Goal: Information Seeking & Learning: Compare options

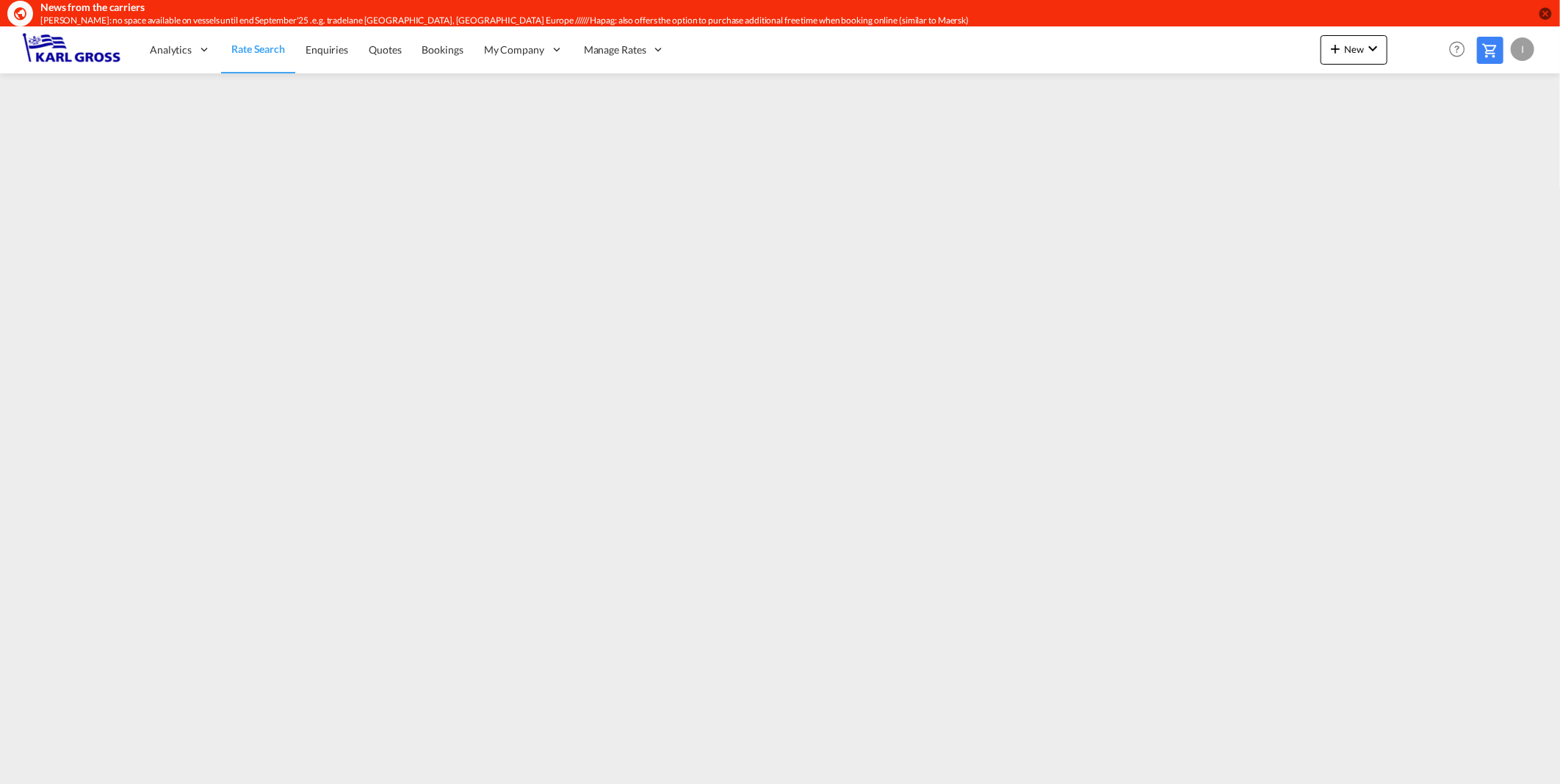
click at [1543, 10] on md-icon "icon-close-circle" at bounding box center [1545, 13] width 15 height 15
click at [1548, 17] on md-icon "icon-close-circle" at bounding box center [1545, 13] width 15 height 15
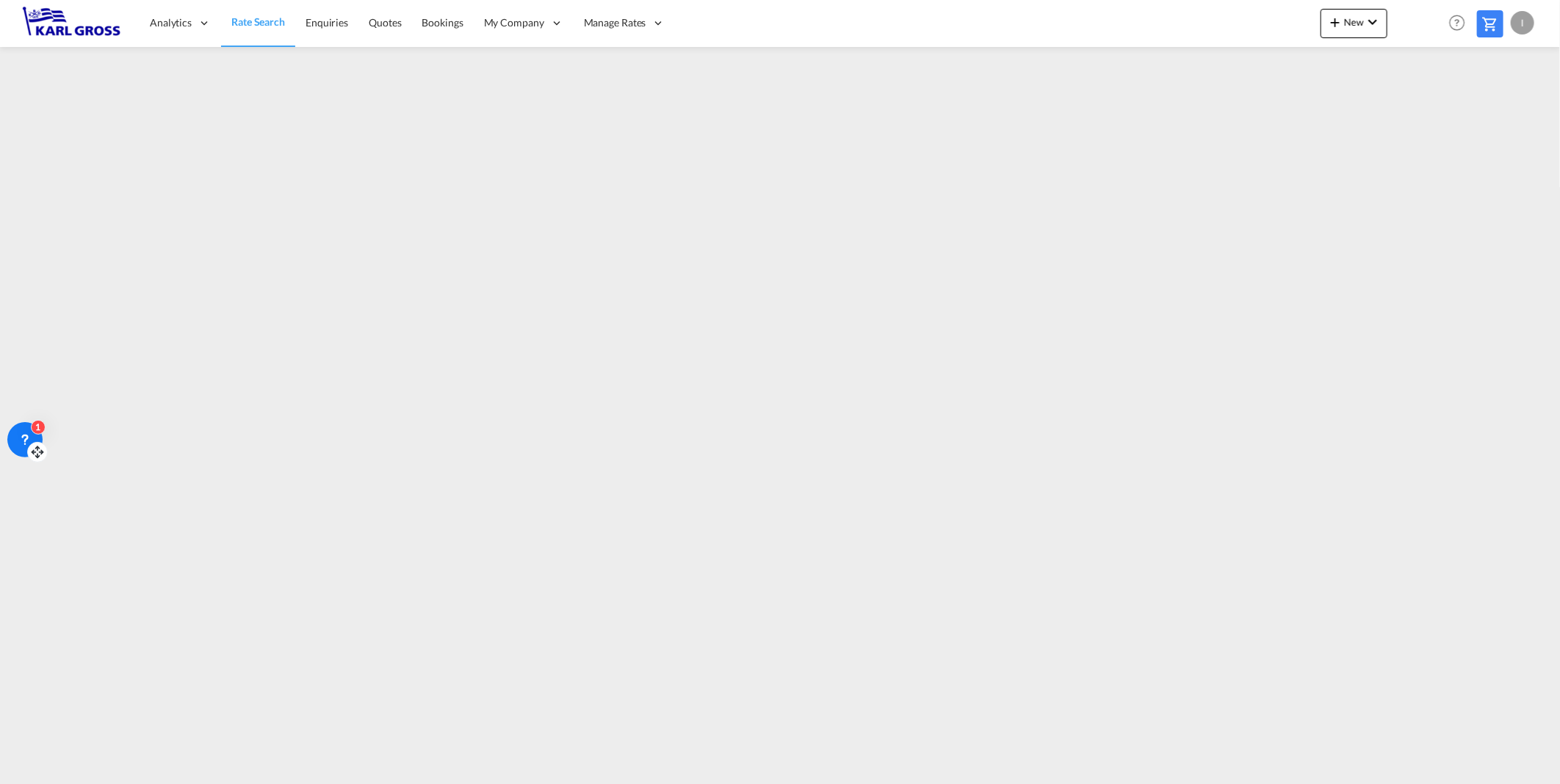
click at [25, 436] on icon at bounding box center [25, 439] width 5 height 6
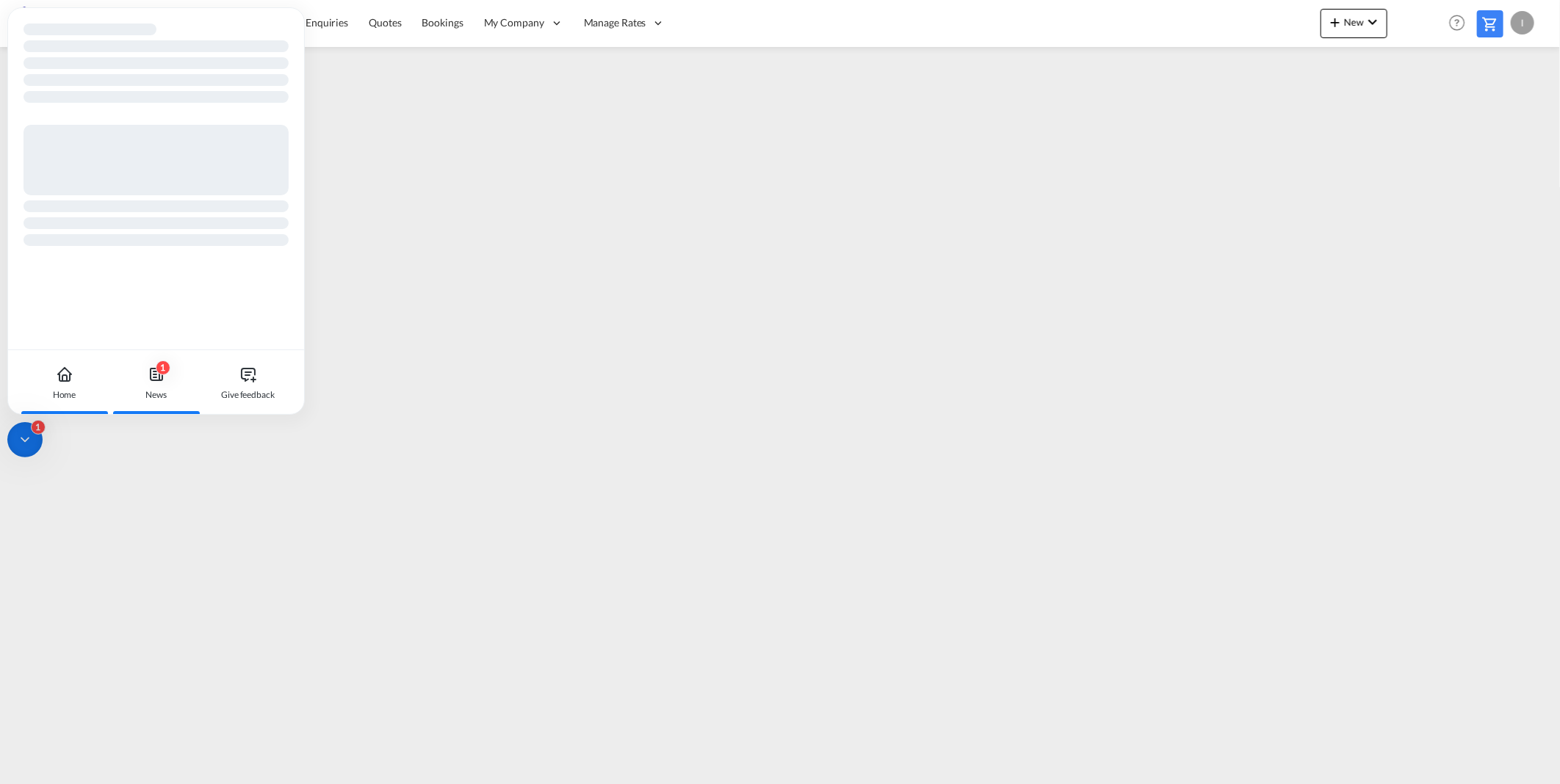
click at [156, 382] on icon at bounding box center [156, 374] width 18 height 18
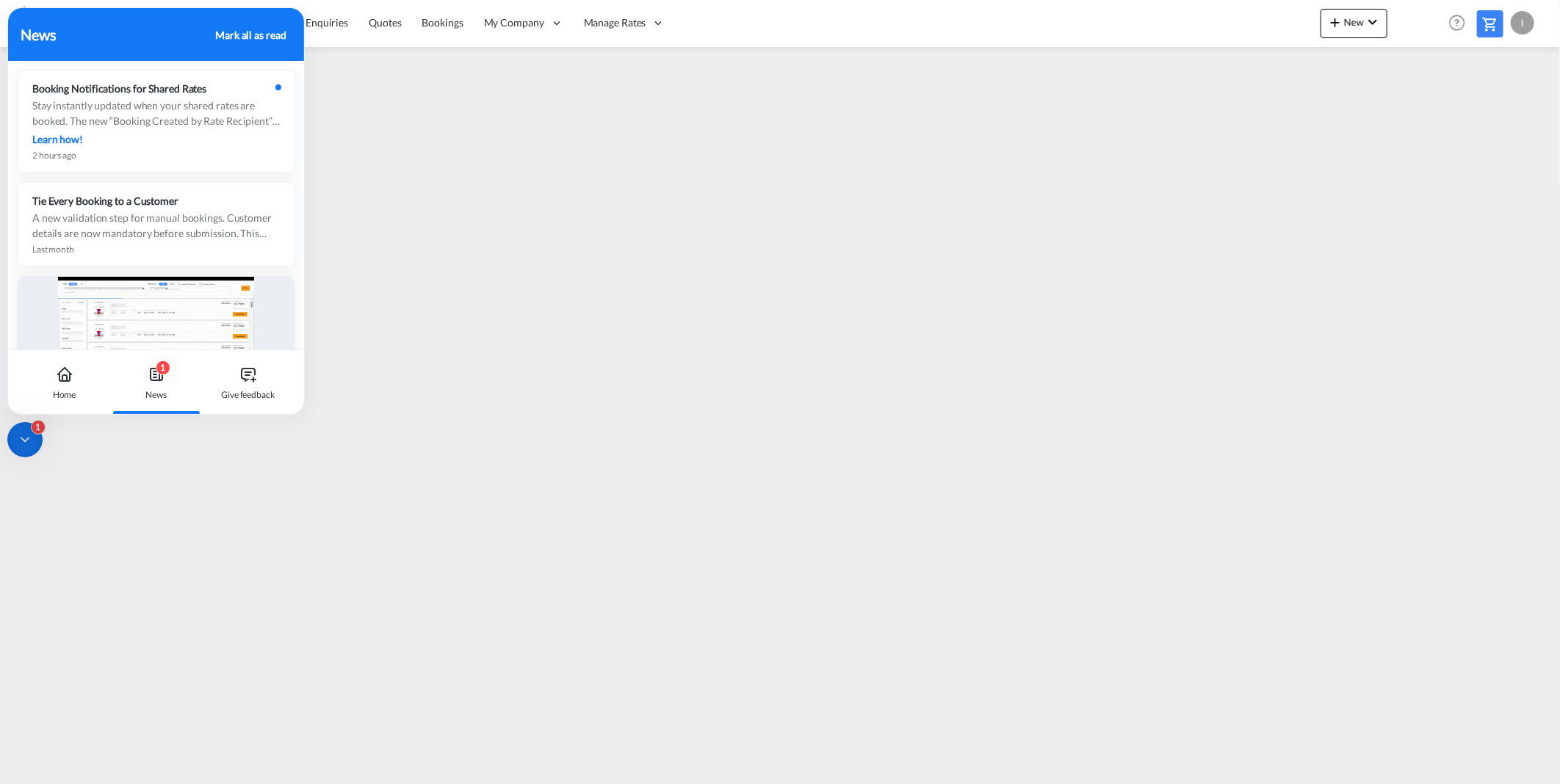
click at [137, 371] on div "1 News" at bounding box center [156, 383] width 81 height 64
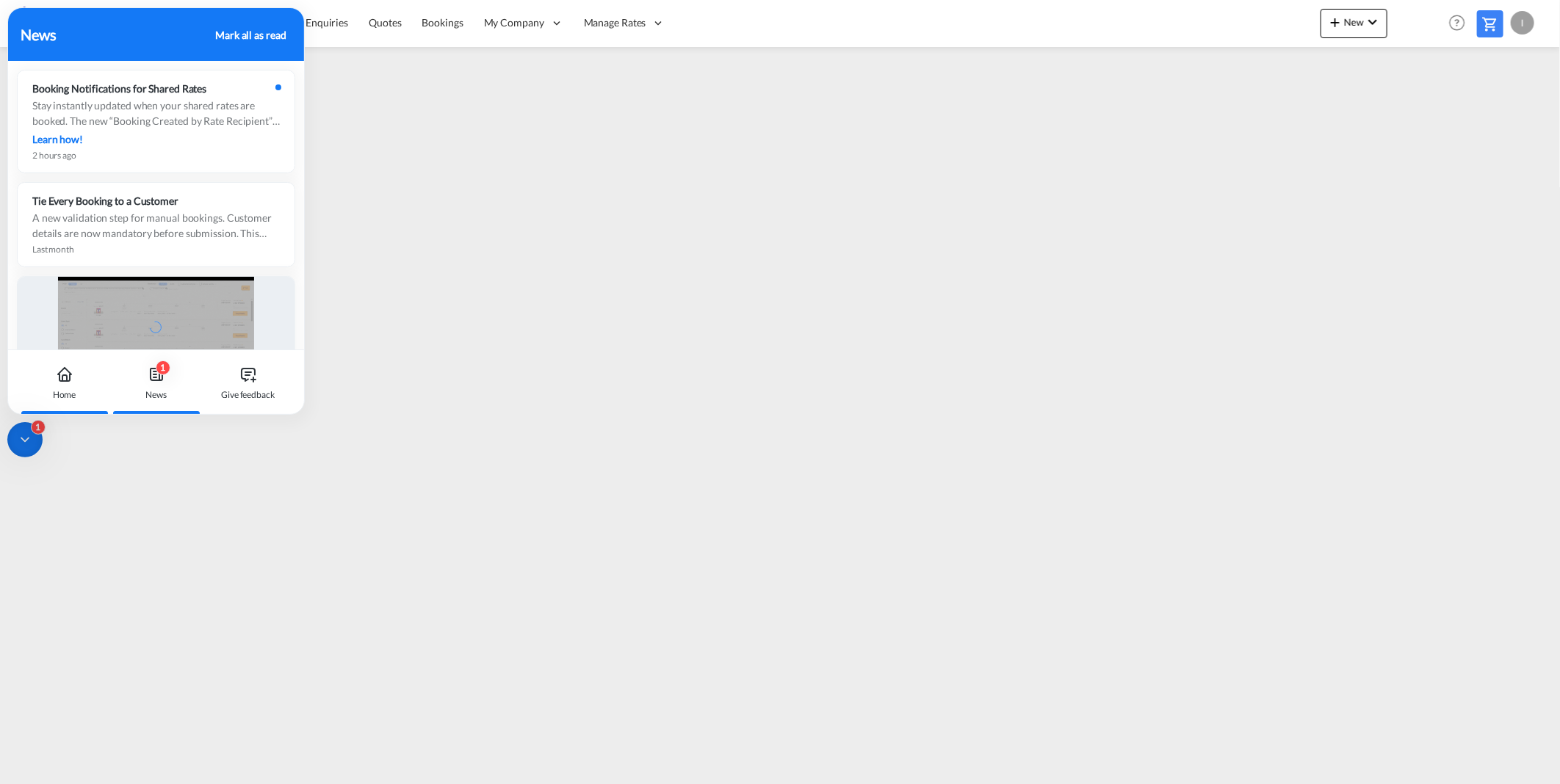
click at [78, 383] on div "Home" at bounding box center [64, 383] width 81 height 64
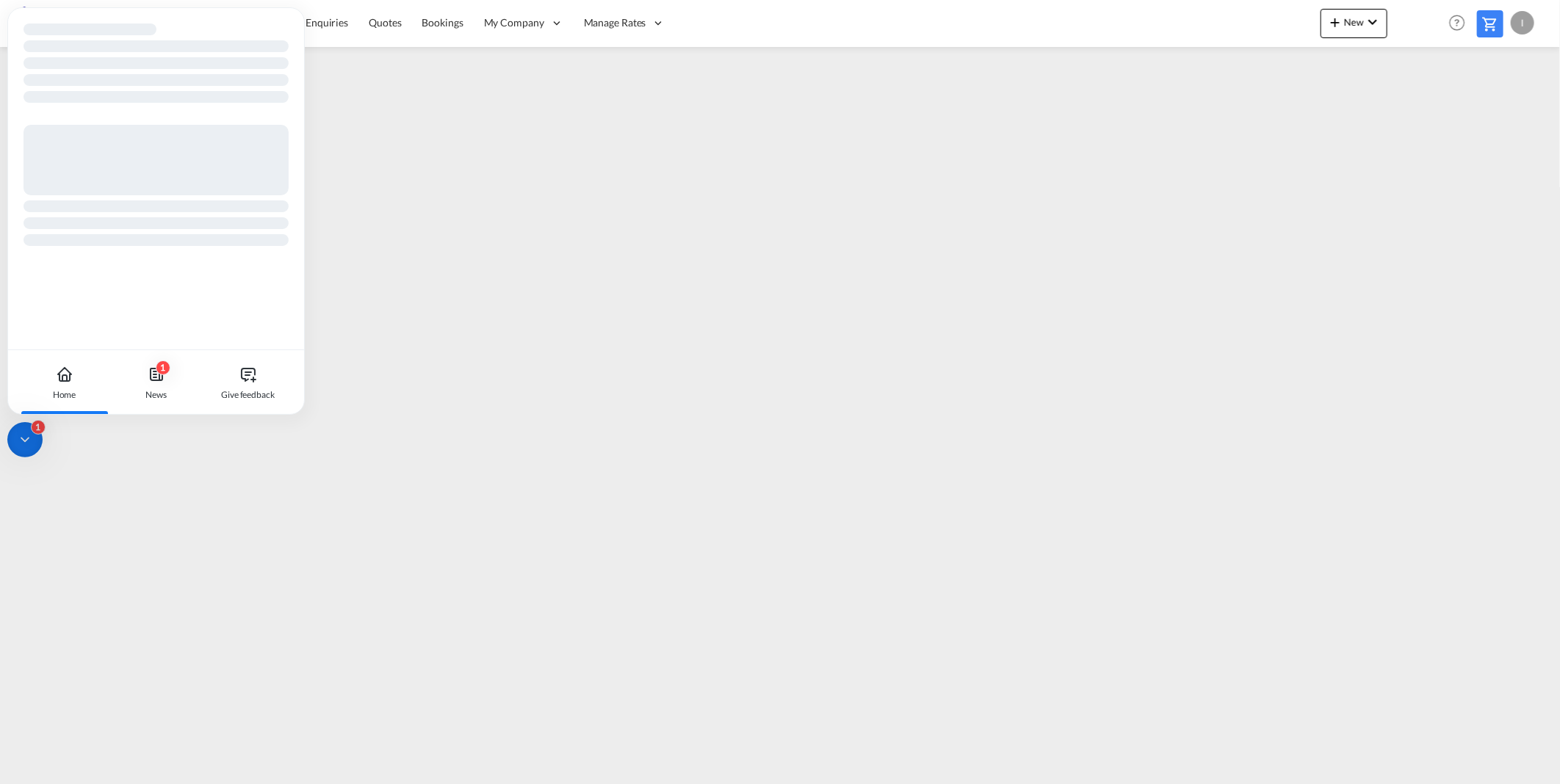
click at [37, 429] on div "1" at bounding box center [38, 427] width 15 height 15
